Goal: Information Seeking & Learning: Learn about a topic

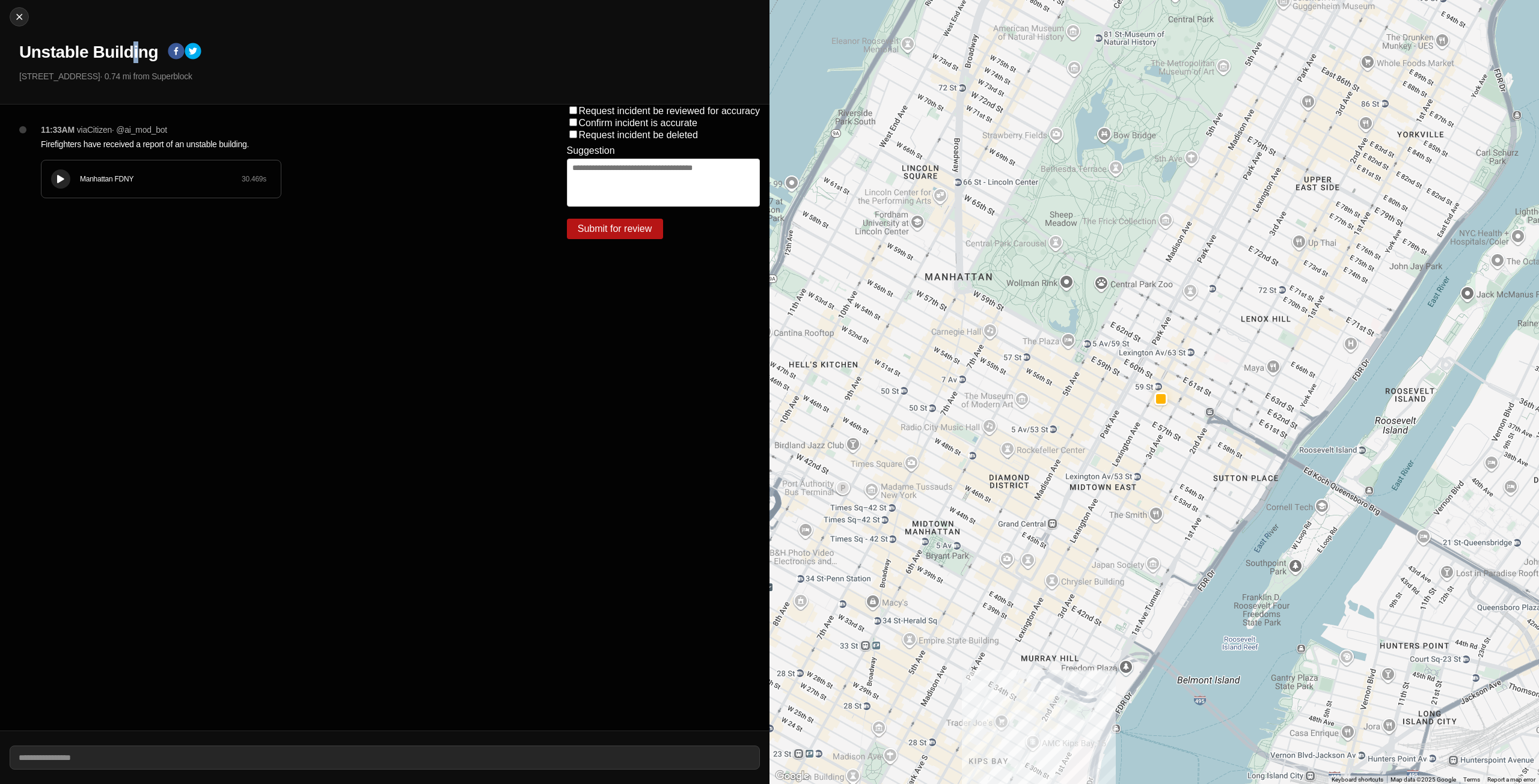
click at [154, 63] on div "Close [GEOGRAPHIC_DATA] [STREET_ADDRESS] · 0.74 mi from Superblock" at bounding box center [384, 52] width 770 height 104
click at [24, 20] on img at bounding box center [20, 17] width 12 height 12
select select "*"
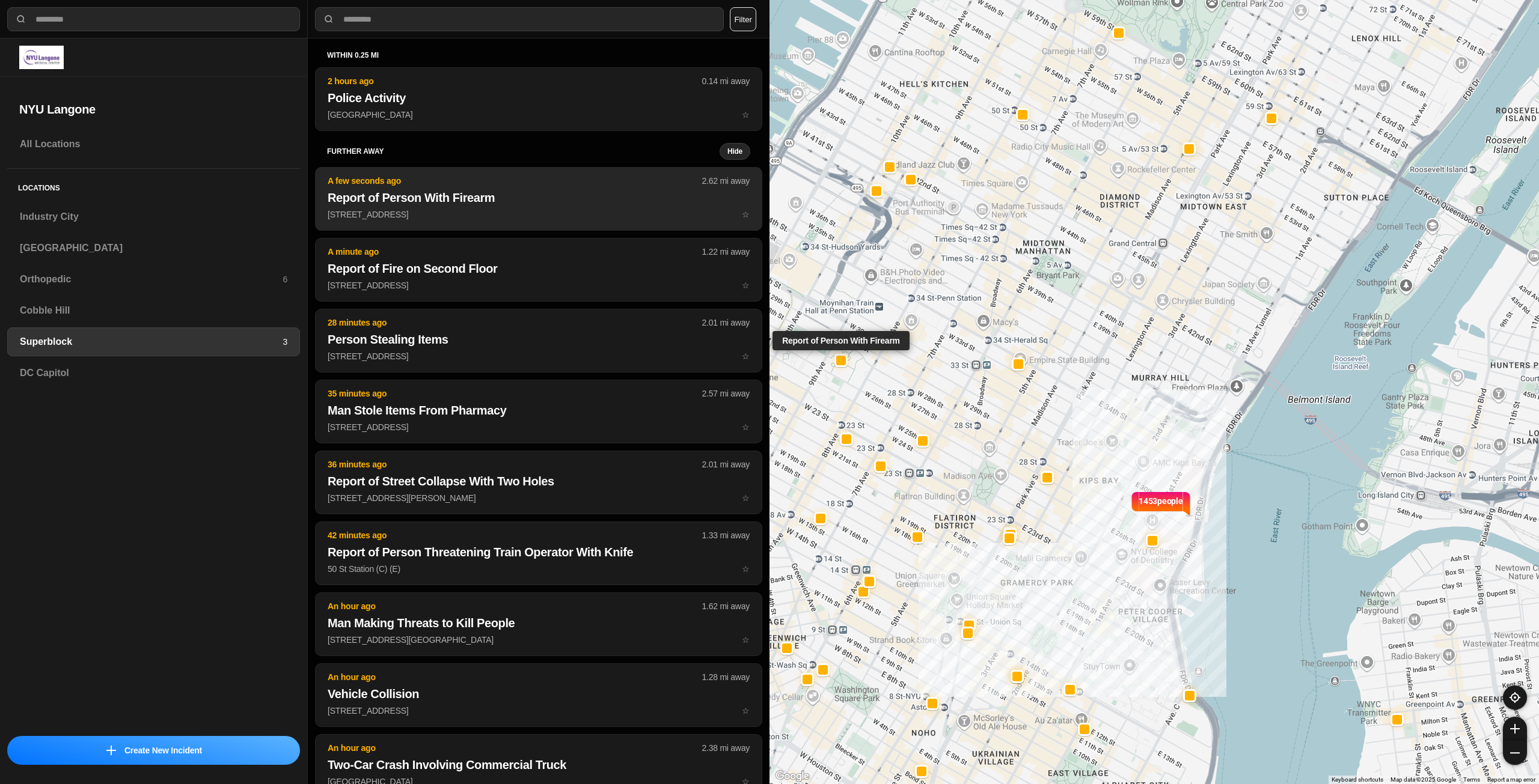
click at [514, 211] on p "[STREET_ADDRESS] ☆" at bounding box center [539, 215] width 422 height 12
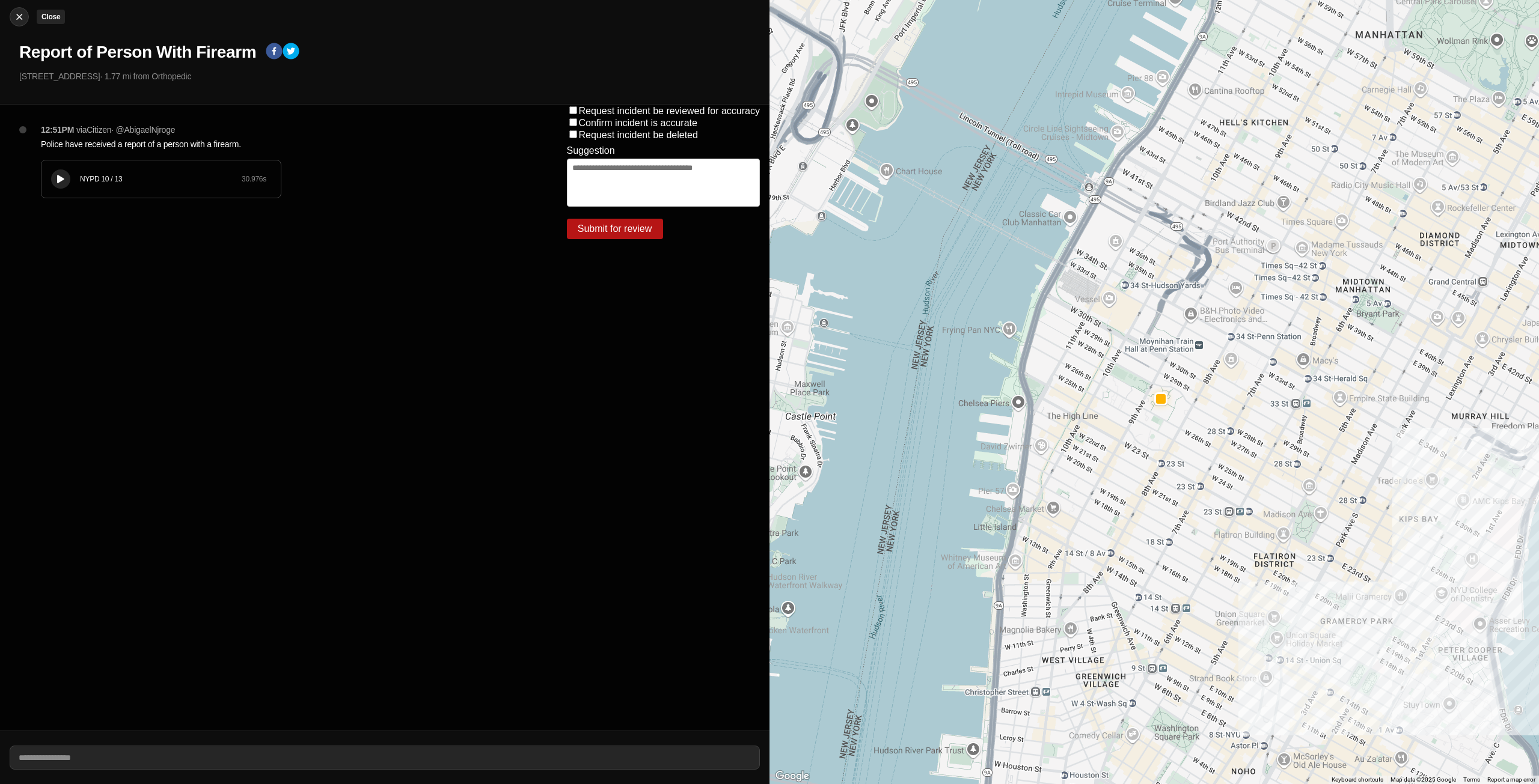
click at [24, 18] on img at bounding box center [20, 17] width 12 height 12
select select "*"
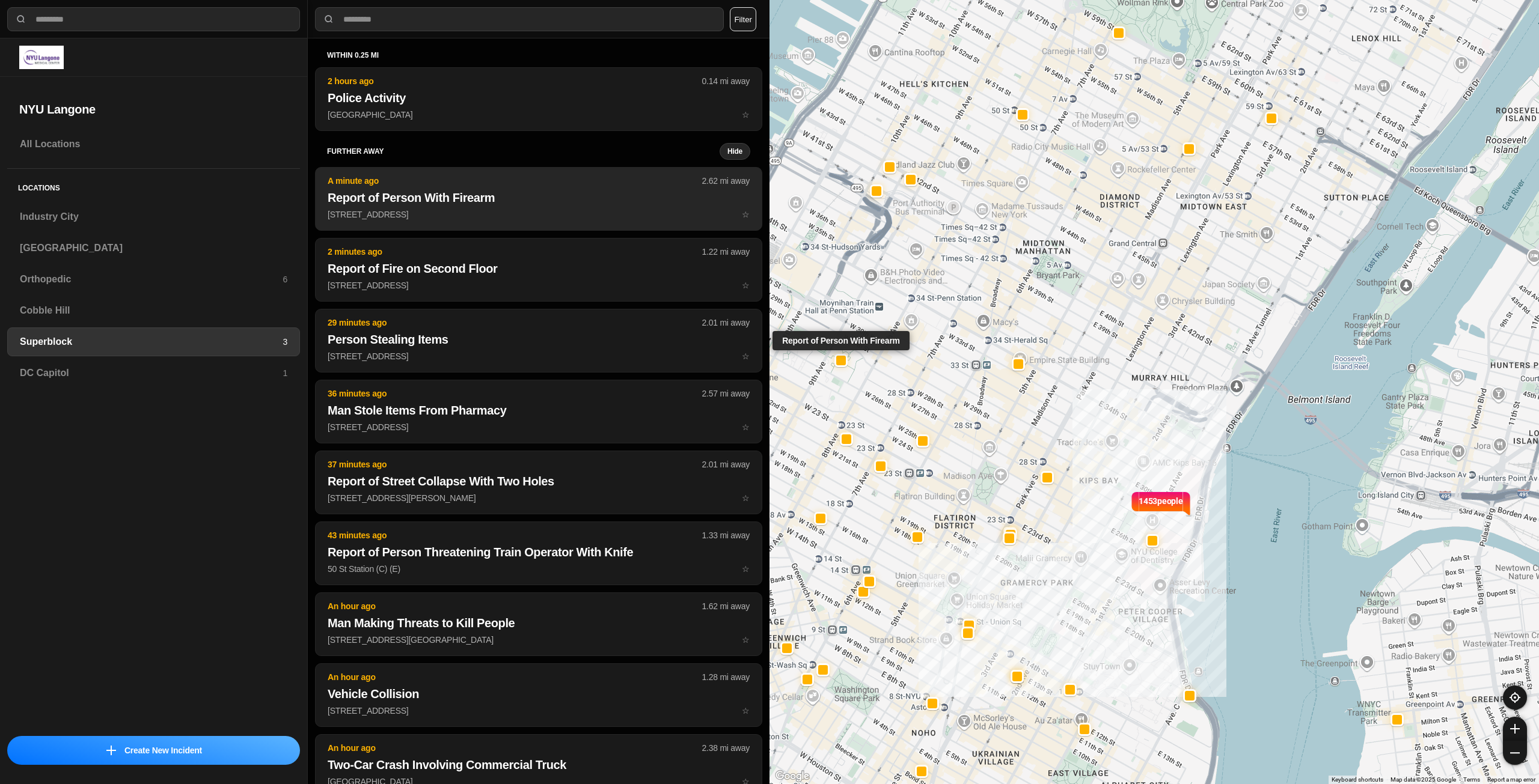
click at [513, 219] on p "[STREET_ADDRESS] ☆" at bounding box center [539, 215] width 422 height 12
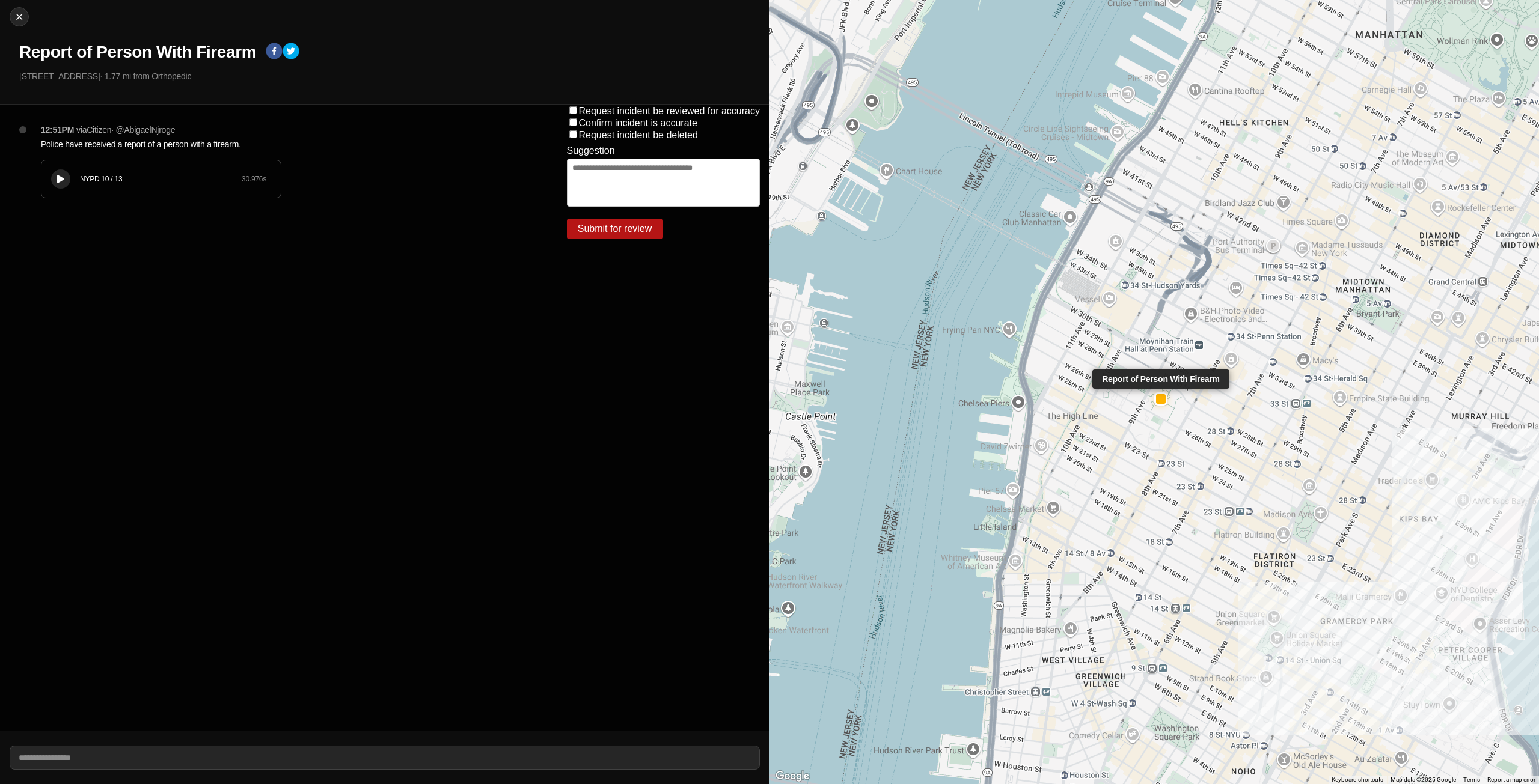
click at [1160, 400] on div at bounding box center [1161, 399] width 9 height 9
